Goal: Information Seeking & Learning: Learn about a topic

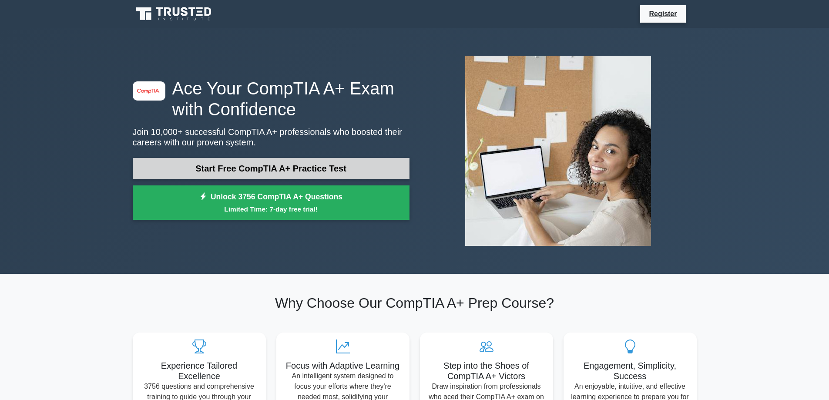
click at [266, 172] on link "Start Free CompTIA A+ Practice Test" at bounding box center [271, 168] width 277 height 21
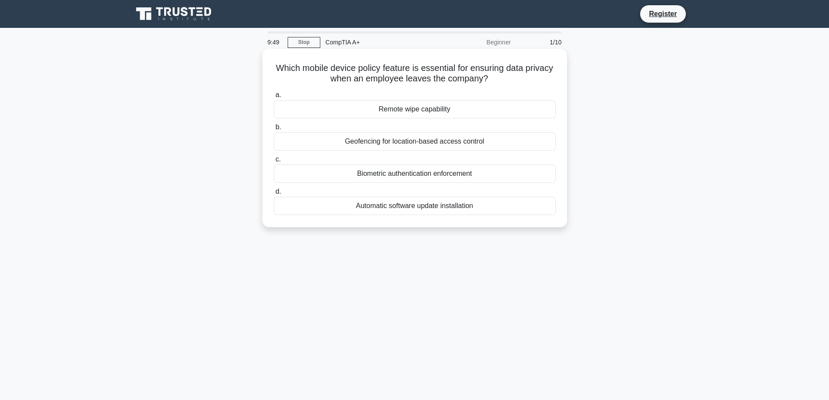
click at [412, 111] on div "Remote wipe capability" at bounding box center [415, 109] width 282 height 18
click at [274, 98] on input "a. Remote wipe capability" at bounding box center [274, 95] width 0 height 6
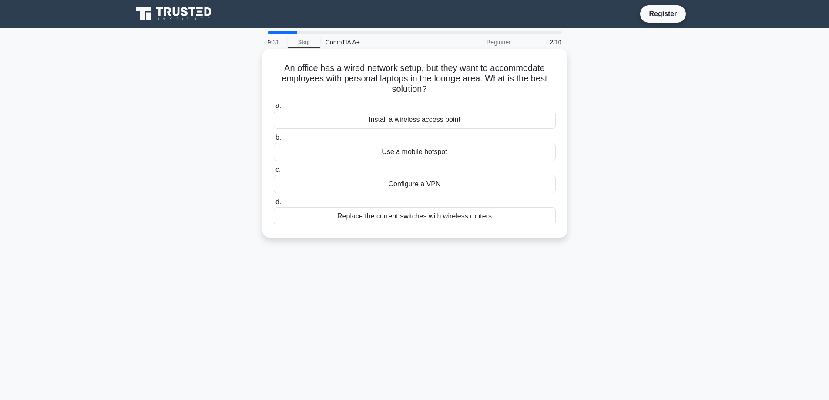
click at [424, 120] on div "Install a wireless access point" at bounding box center [415, 120] width 282 height 18
click at [274, 108] on input "a. Install a wireless access point" at bounding box center [274, 106] width 0 height 6
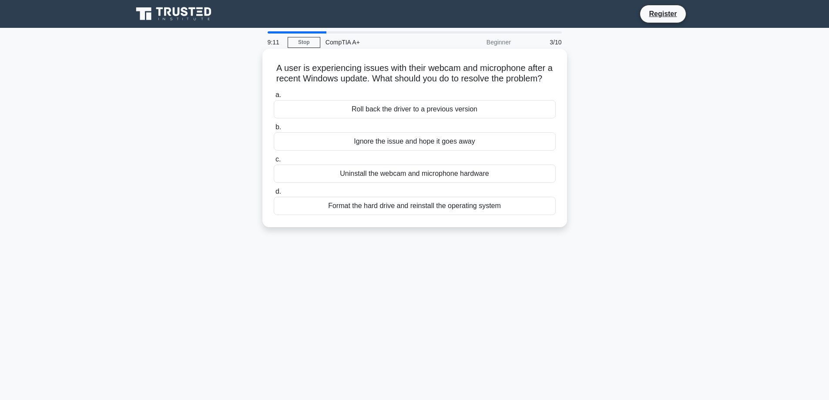
click at [396, 118] on div "Roll back the driver to a previous version" at bounding box center [415, 109] width 282 height 18
click at [274, 98] on input "a. Roll back the driver to a previous version" at bounding box center [274, 95] width 0 height 6
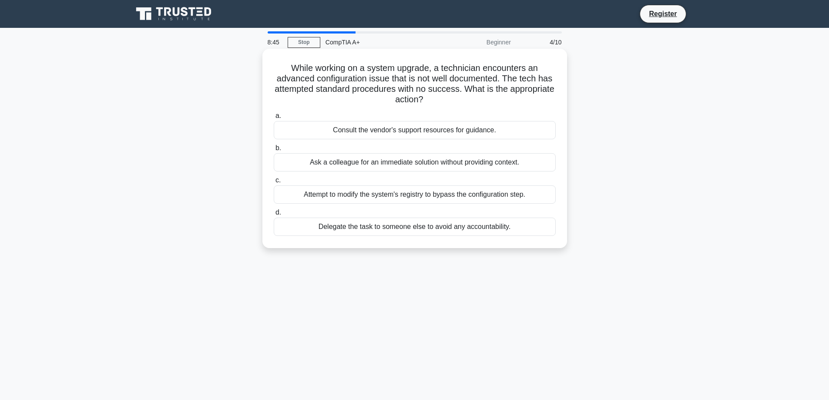
click at [405, 133] on div "Consult the vendor's support resources for guidance." at bounding box center [415, 130] width 282 height 18
click at [274, 119] on input "a. Consult the vendor's support resources for guidance." at bounding box center [274, 116] width 0 height 6
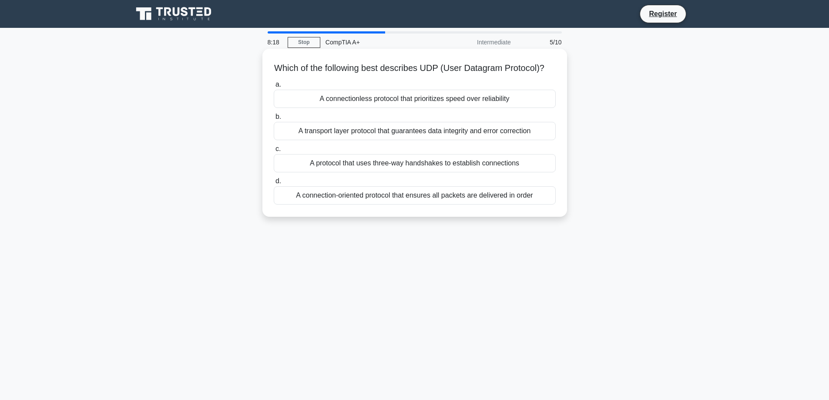
click at [417, 205] on div "A connection-oriented protocol that ensures all packets are delivered in order" at bounding box center [415, 195] width 282 height 18
click at [274, 184] on input "d. A connection-oriented protocol that ensures all packets are delivered in ord…" at bounding box center [274, 181] width 0 height 6
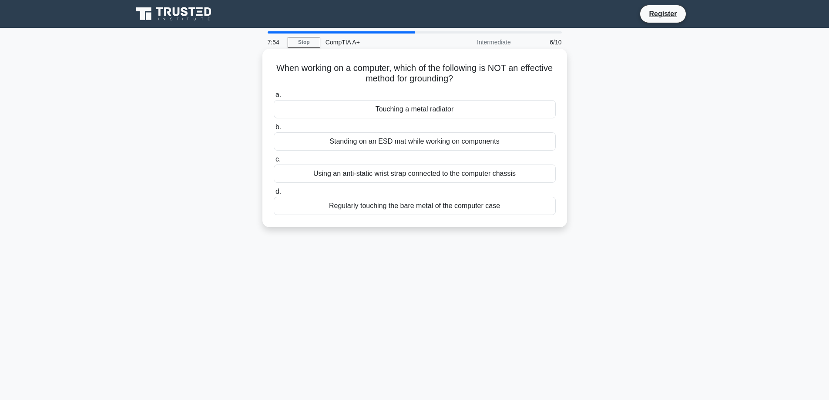
click at [373, 143] on div "Standing on an ESD mat while working on components" at bounding box center [415, 141] width 282 height 18
click at [274, 130] on input "b. Standing on an ESD mat while working on components" at bounding box center [274, 128] width 0 height 6
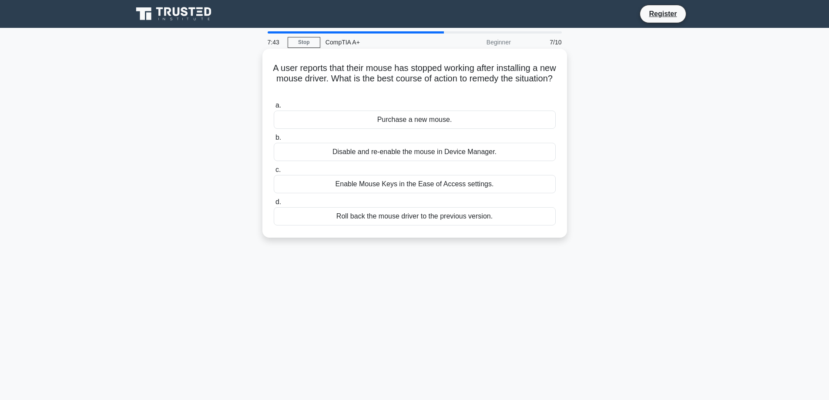
click at [427, 219] on div "Roll back the mouse driver to the previous version." at bounding box center [415, 216] width 282 height 18
click at [274, 205] on input "d. Roll back the mouse driver to the previous version." at bounding box center [274, 202] width 0 height 6
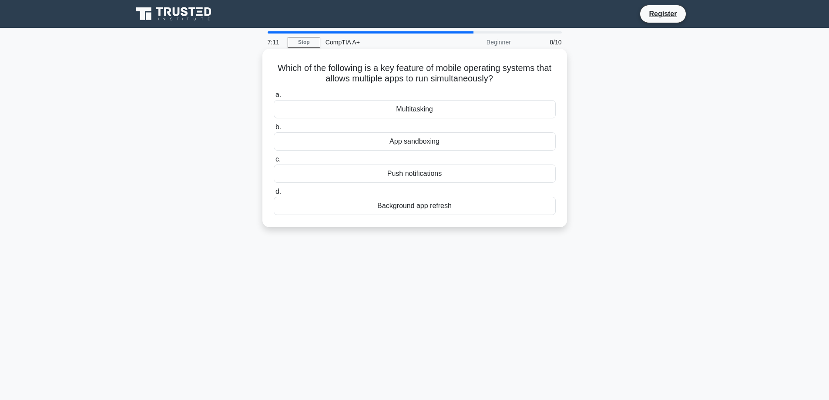
click at [418, 109] on div "Multitasking" at bounding box center [415, 109] width 282 height 18
click at [274, 98] on input "a. Multitasking" at bounding box center [274, 95] width 0 height 6
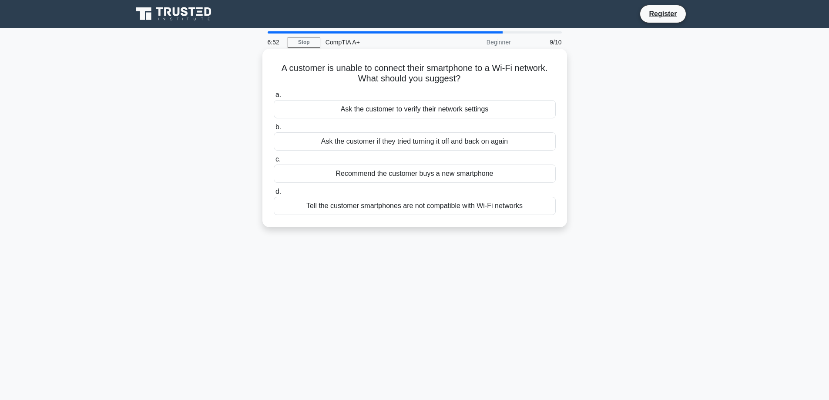
click at [347, 111] on div "Ask the customer to verify their network settings" at bounding box center [415, 109] width 282 height 18
click at [274, 98] on input "a. Ask the customer to verify their network settings" at bounding box center [274, 95] width 0 height 6
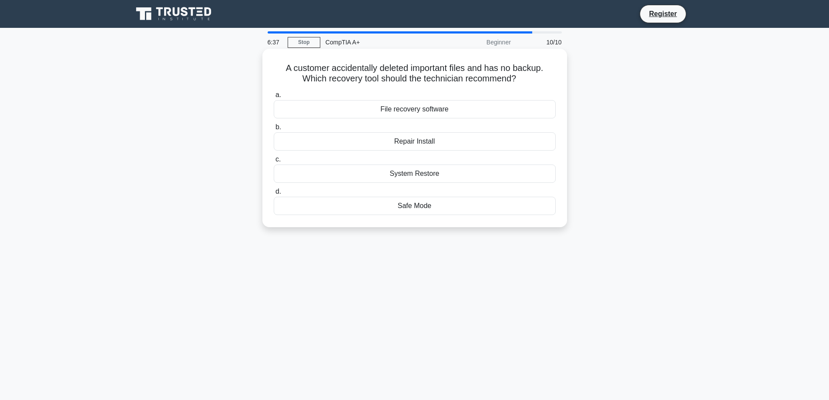
click at [396, 208] on div "Safe Mode" at bounding box center [415, 206] width 282 height 18
click at [274, 195] on input "d. Safe Mode" at bounding box center [274, 192] width 0 height 6
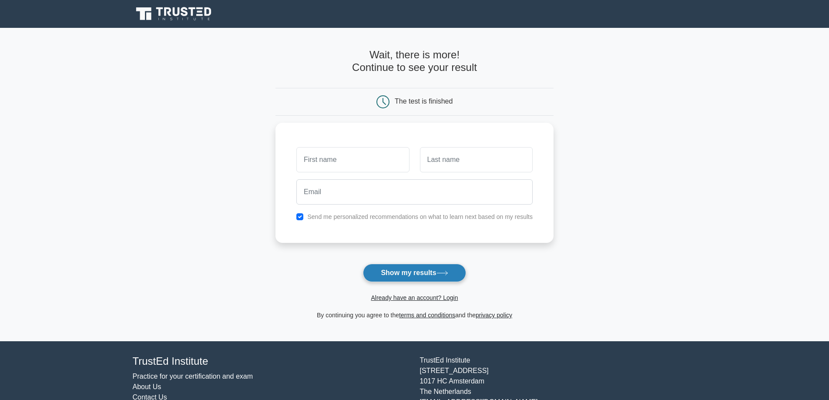
click at [419, 280] on button "Show my results" at bounding box center [414, 273] width 103 height 18
click at [234, 237] on main "Wait, there is more! Continue to see your result The test is finished and the" at bounding box center [414, 184] width 829 height 313
